Goal: Information Seeking & Learning: Learn about a topic

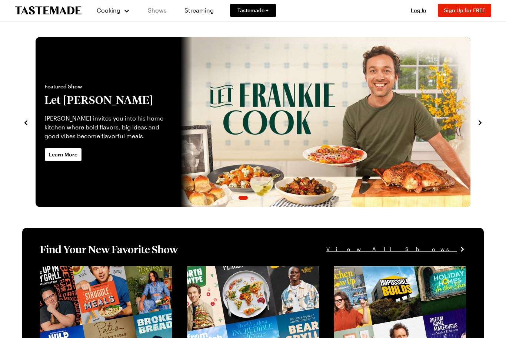
click at [161, 11] on link "Shows" at bounding box center [157, 10] width 34 height 21
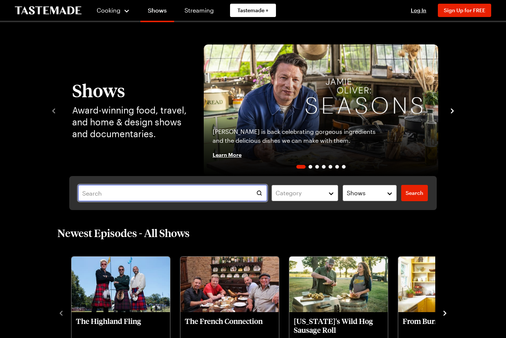
click at [160, 188] on input "text" at bounding box center [172, 193] width 189 height 16
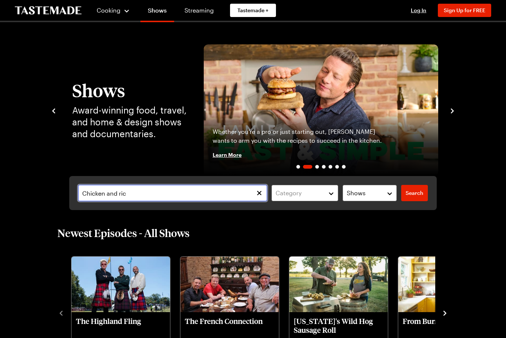
type input "Chicken and rice"
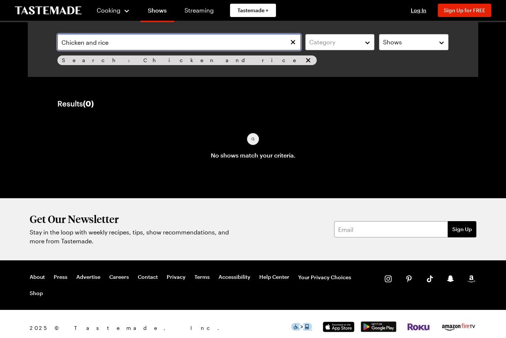
click at [115, 48] on input "Chicken and rice" at bounding box center [178, 42] width 243 height 16
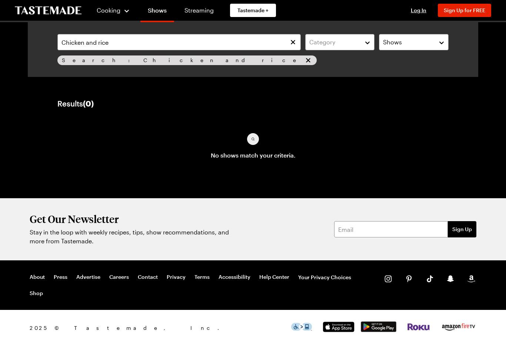
click at [292, 40] on icon "Clear search" at bounding box center [292, 41] width 7 height 7
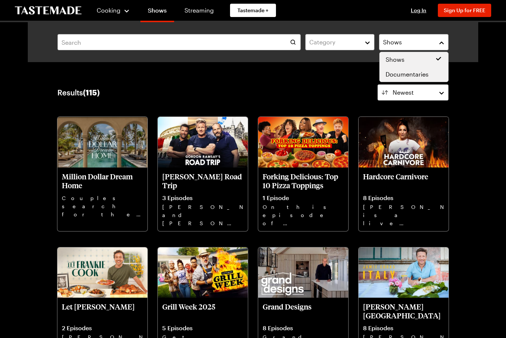
click at [419, 75] on span "Documentaries" at bounding box center [406, 74] width 43 height 9
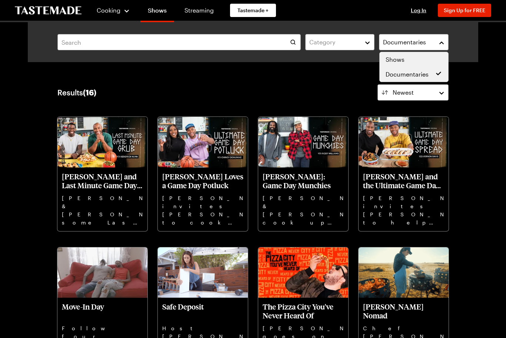
click at [415, 58] on div "Shows" at bounding box center [413, 59] width 57 height 9
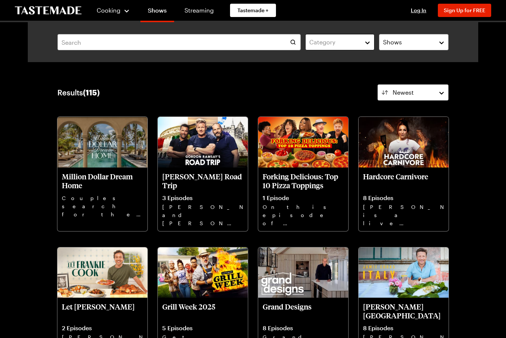
click at [339, 49] on button "Category" at bounding box center [340, 42] width 70 height 16
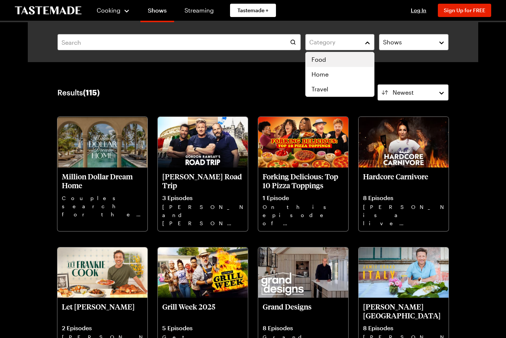
click at [330, 60] on div "Food" at bounding box center [339, 59] width 57 height 9
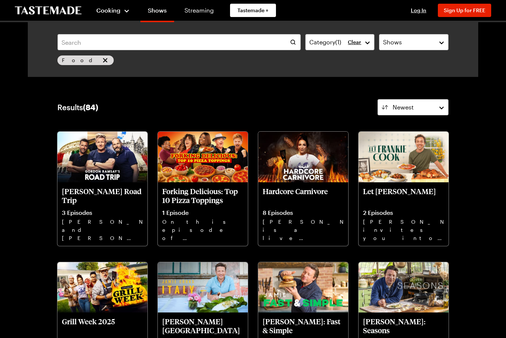
click at [106, 11] on span "Cooking" at bounding box center [108, 10] width 24 height 7
click at [101, 13] on span "Cooking" at bounding box center [108, 10] width 24 height 7
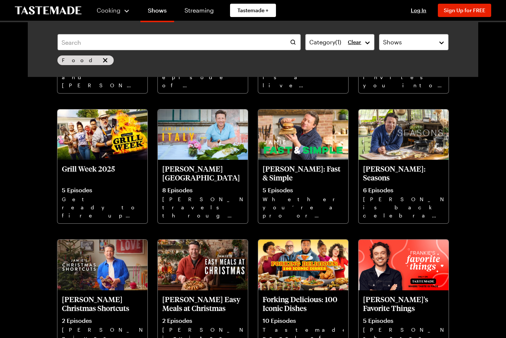
scroll to position [152, 0]
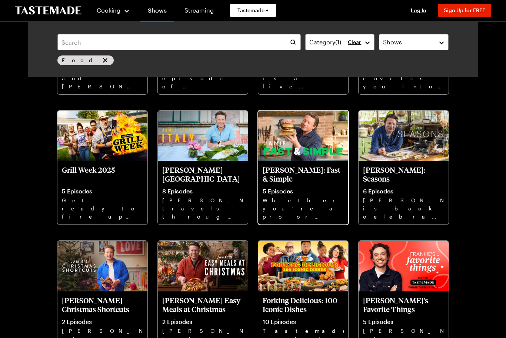
click at [293, 136] on img at bounding box center [303, 136] width 90 height 51
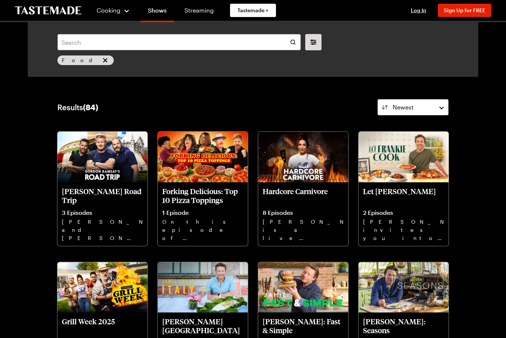
scroll to position [152, 0]
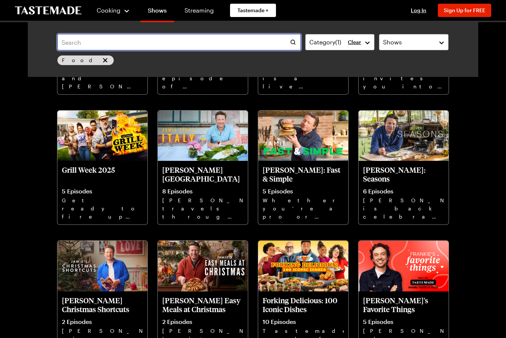
click at [107, 43] on input "text" at bounding box center [178, 42] width 243 height 16
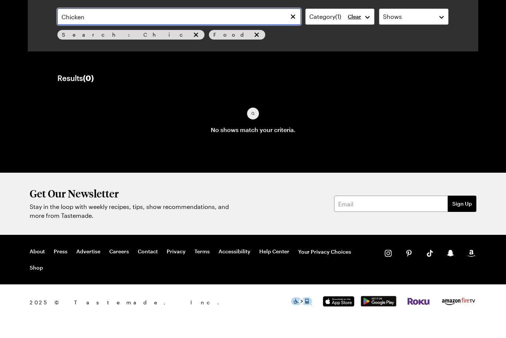
type input "Chicken"
